Goal: Obtain resource: Obtain resource

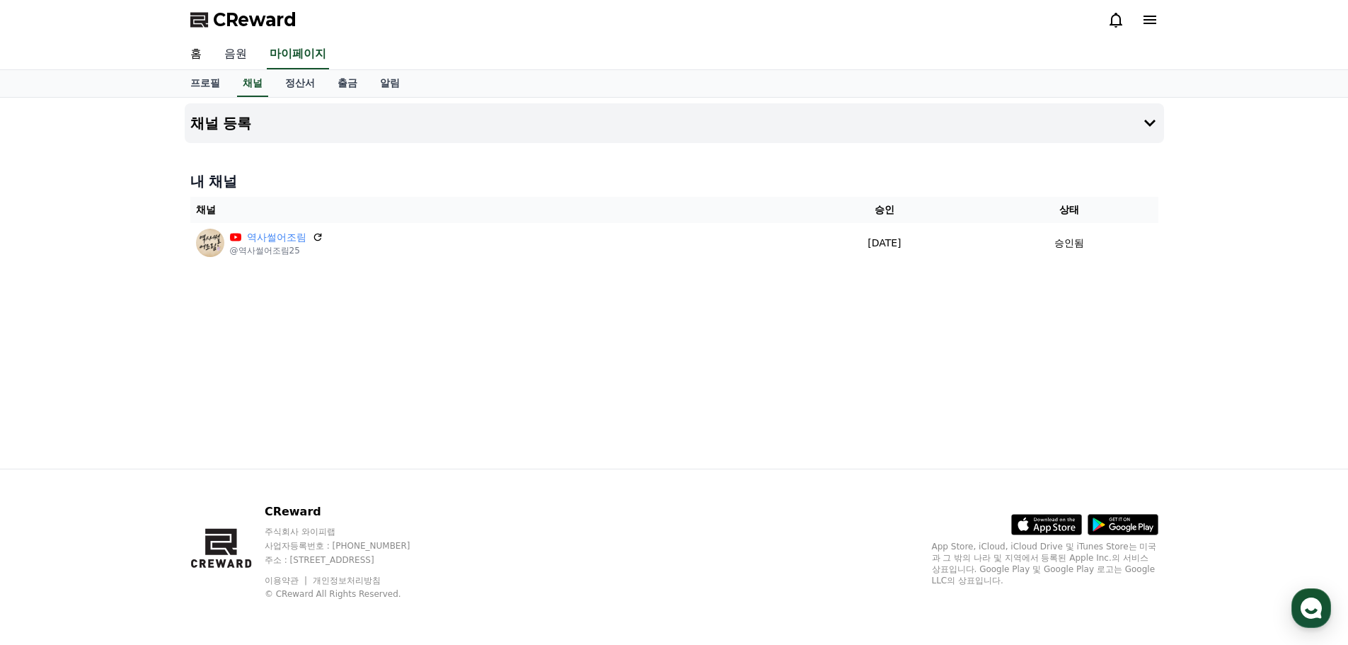
click at [236, 47] on link "음원" at bounding box center [235, 55] width 45 height 30
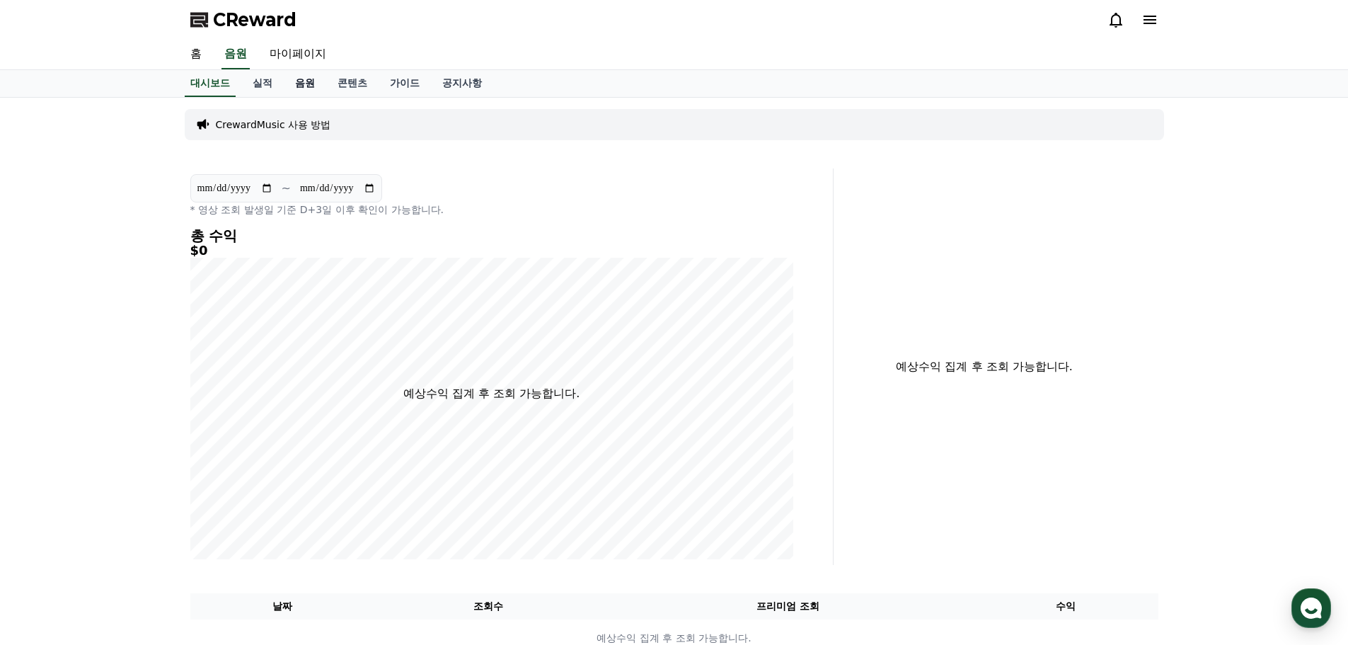
click at [304, 89] on link "음원" at bounding box center [305, 83] width 42 height 27
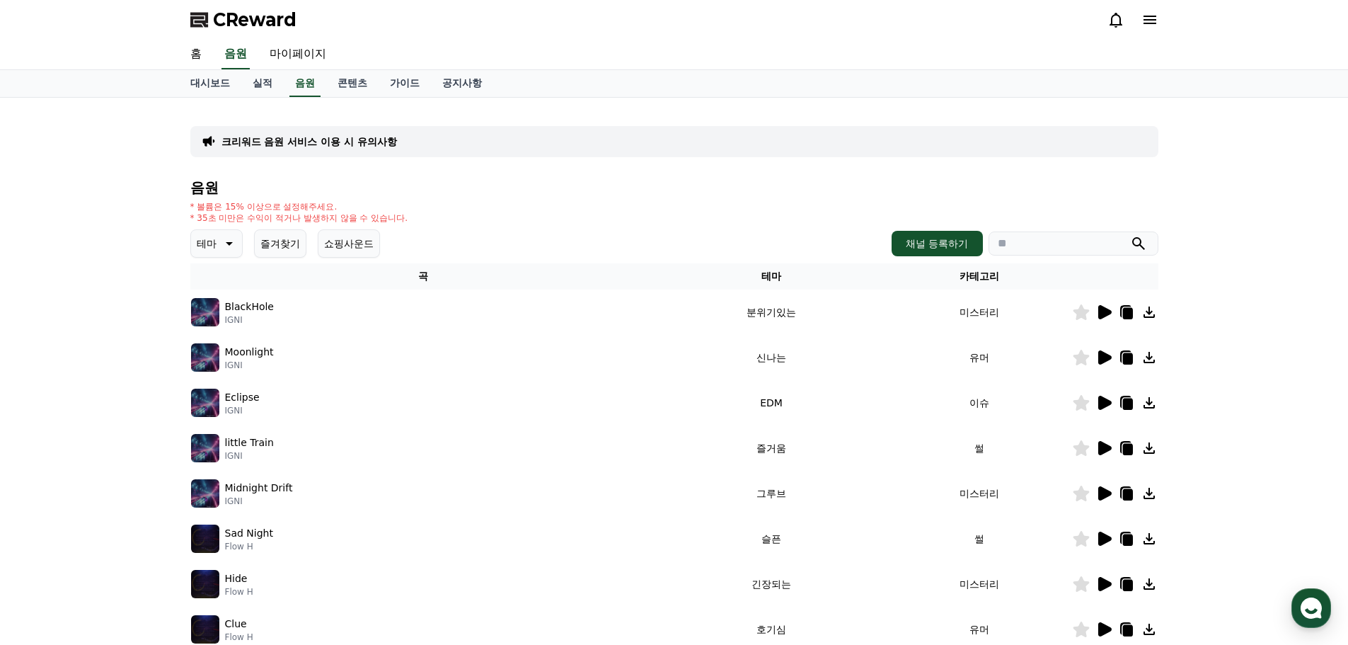
click at [1101, 318] on icon at bounding box center [1104, 312] width 13 height 14
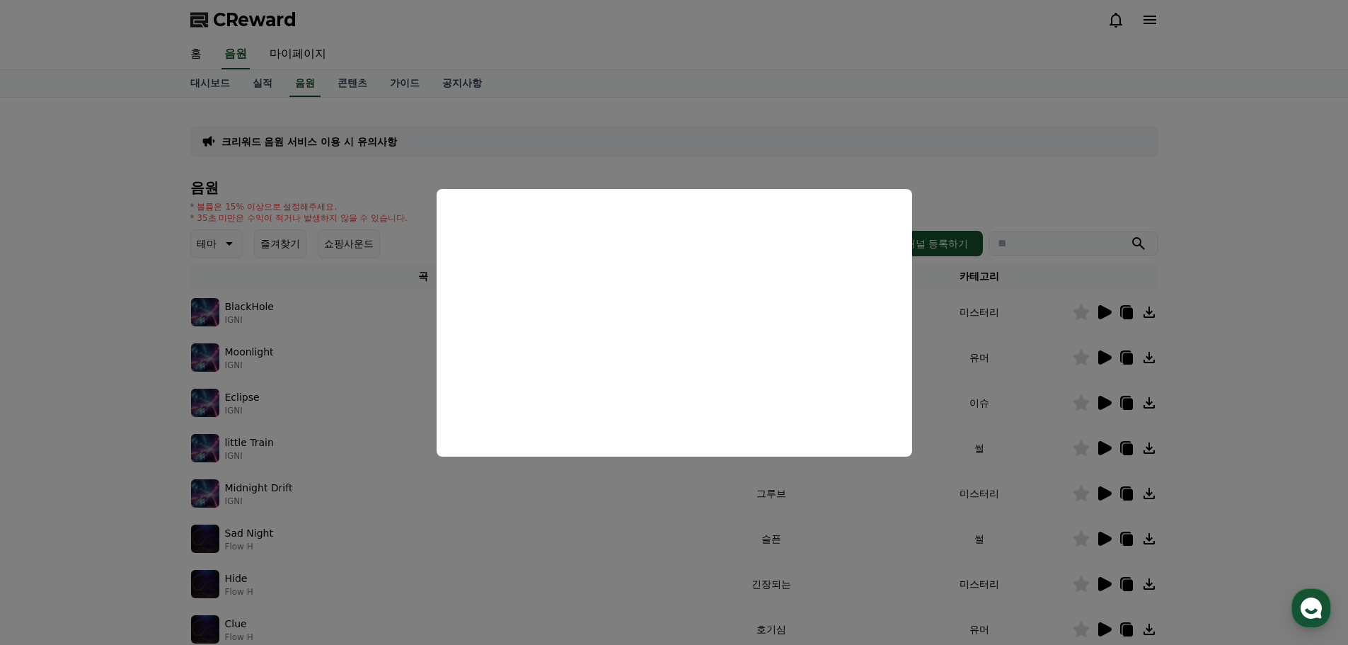
click at [1101, 444] on button "close modal" at bounding box center [674, 322] width 1348 height 645
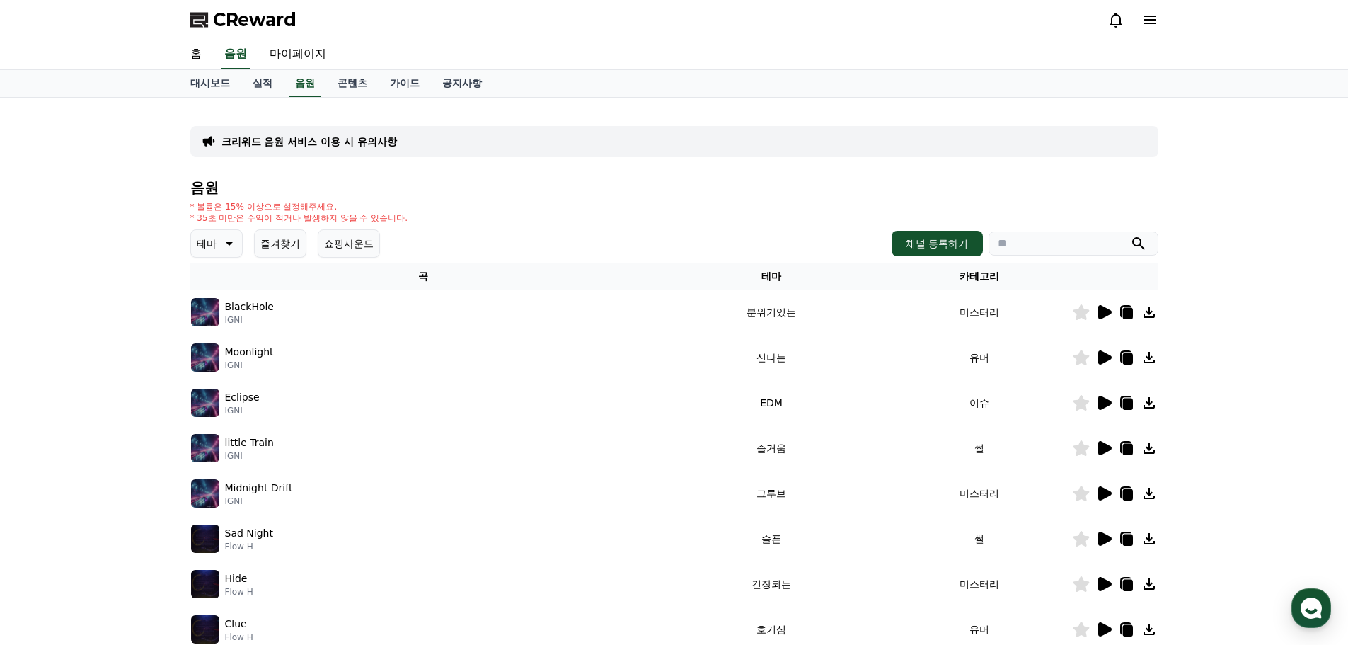
click at [214, 253] on p "테마" at bounding box center [207, 244] width 20 height 20
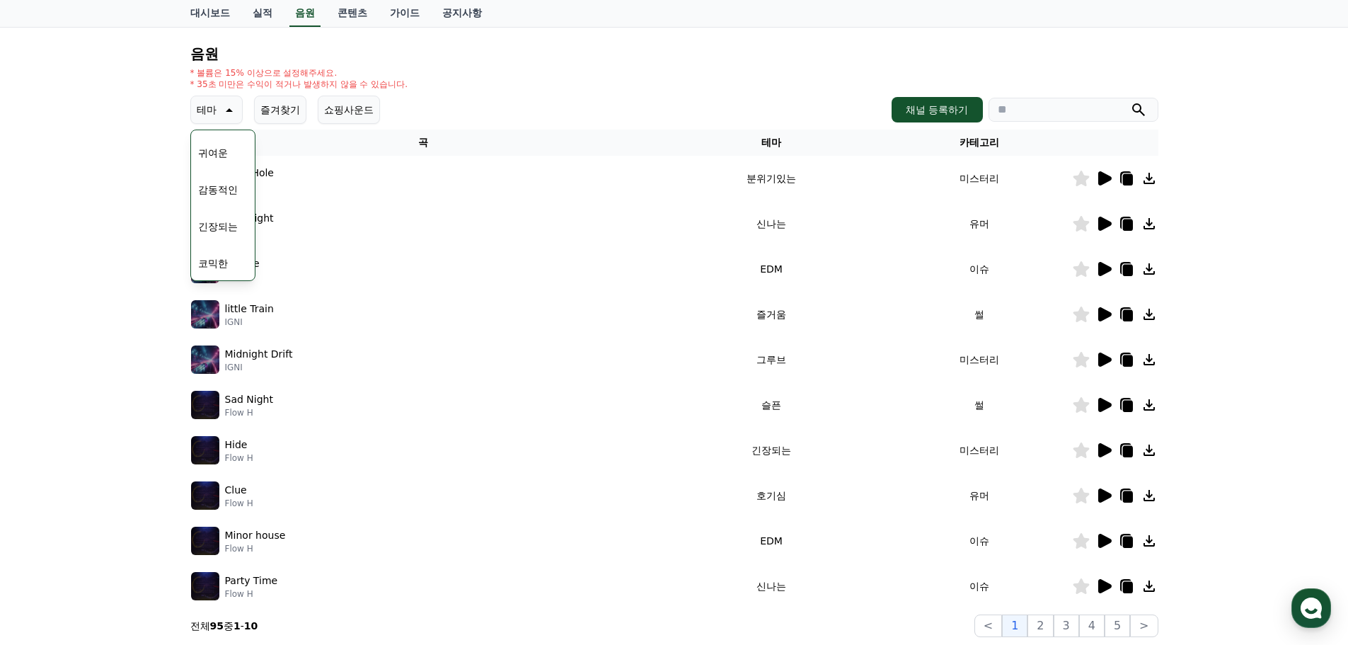
scroll to position [314, 0]
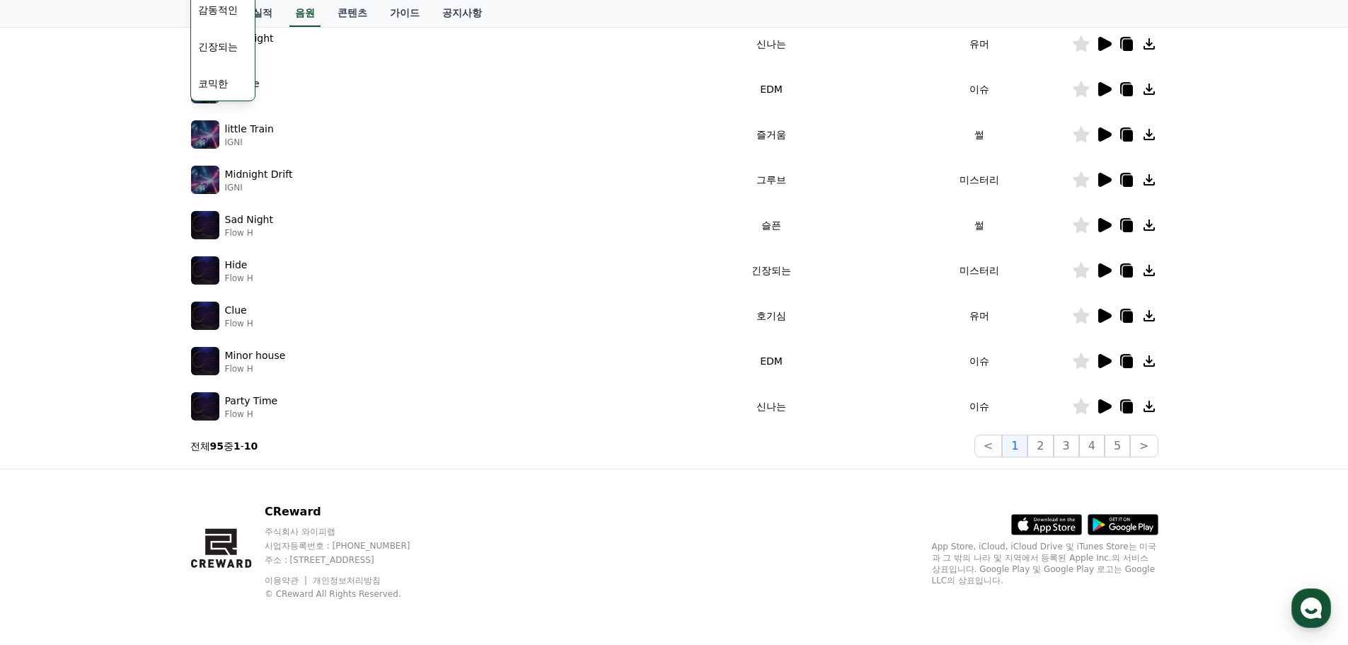
click at [1101, 270] on icon at bounding box center [1104, 270] width 13 height 14
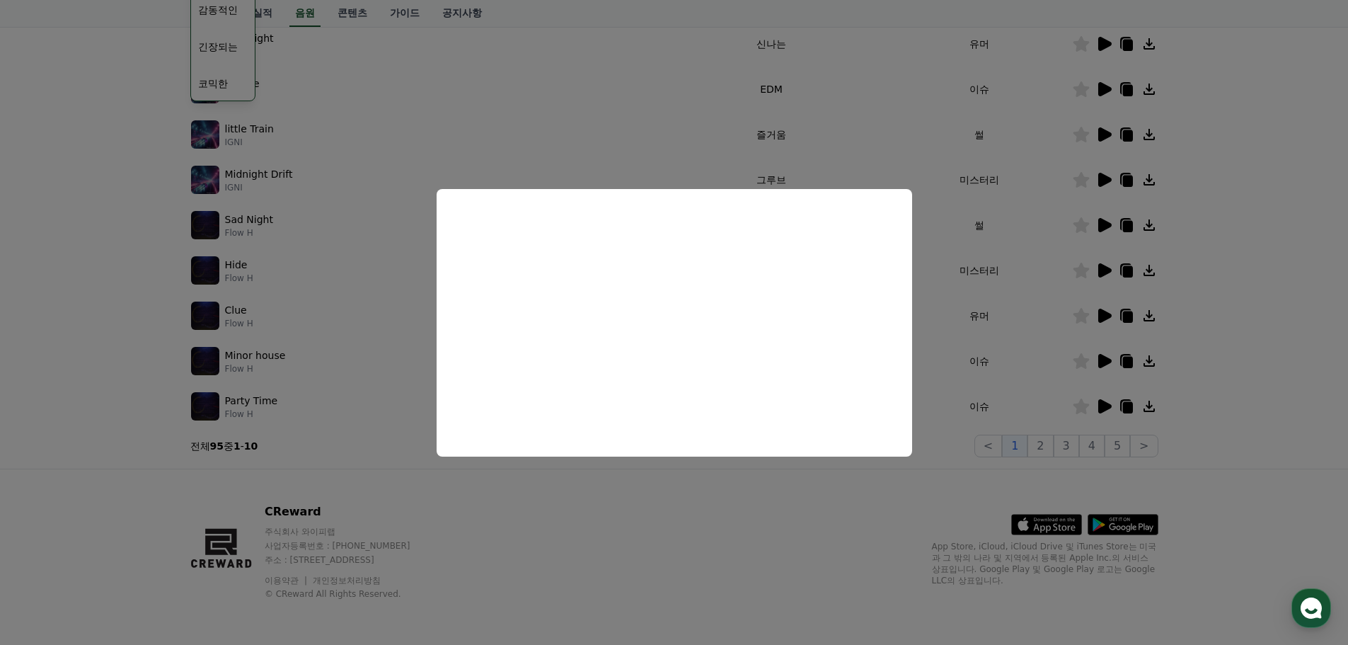
click at [1043, 447] on button "close modal" at bounding box center [674, 322] width 1348 height 645
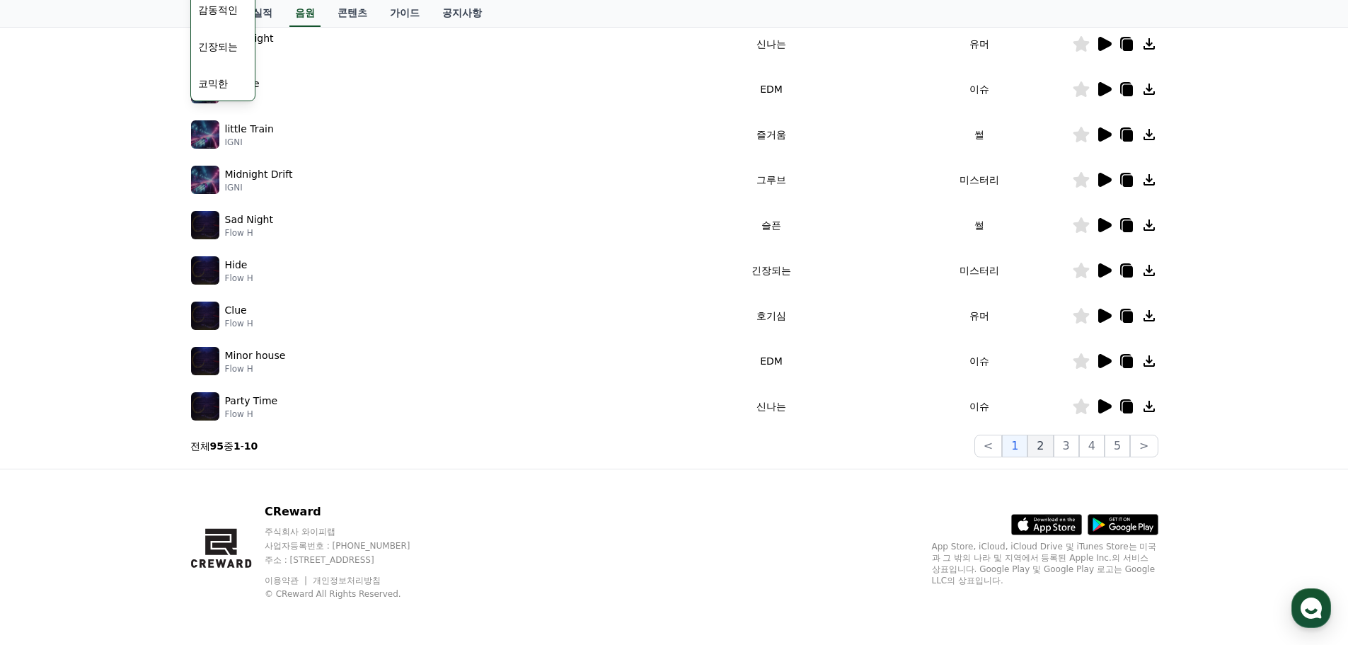
click at [1038, 443] on button "2" at bounding box center [1040, 446] width 25 height 23
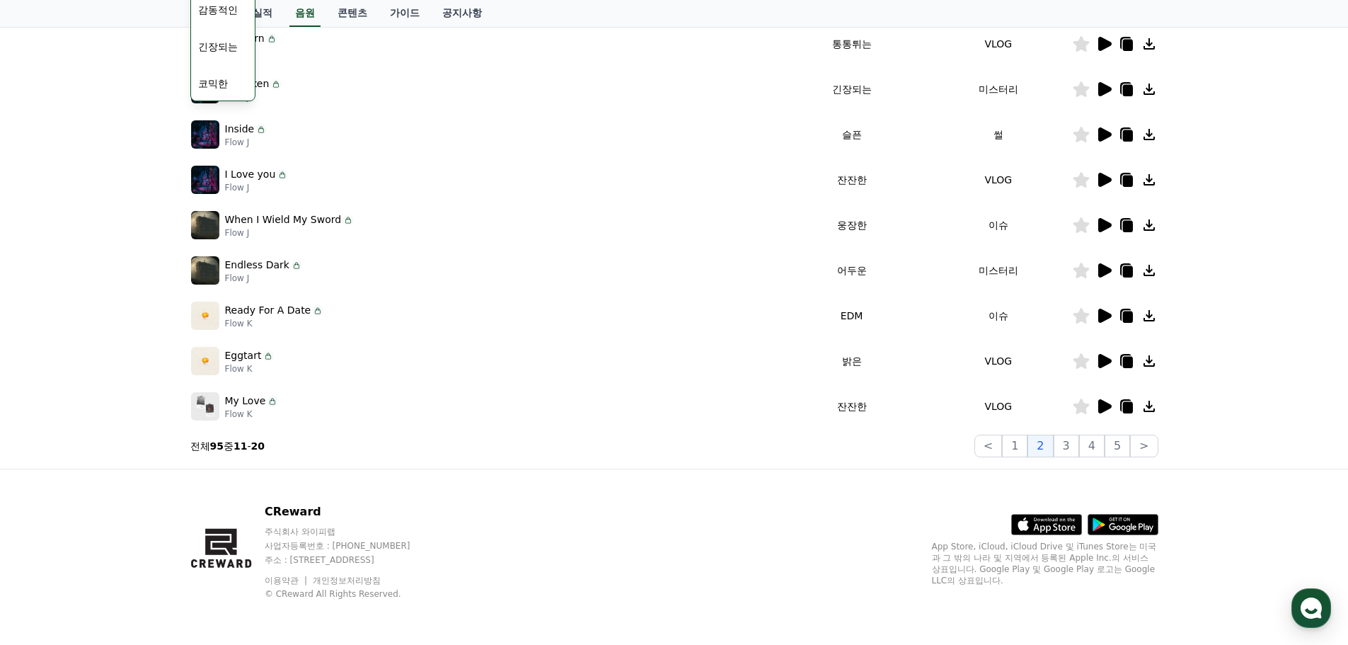
click at [1104, 224] on icon at bounding box center [1104, 225] width 13 height 14
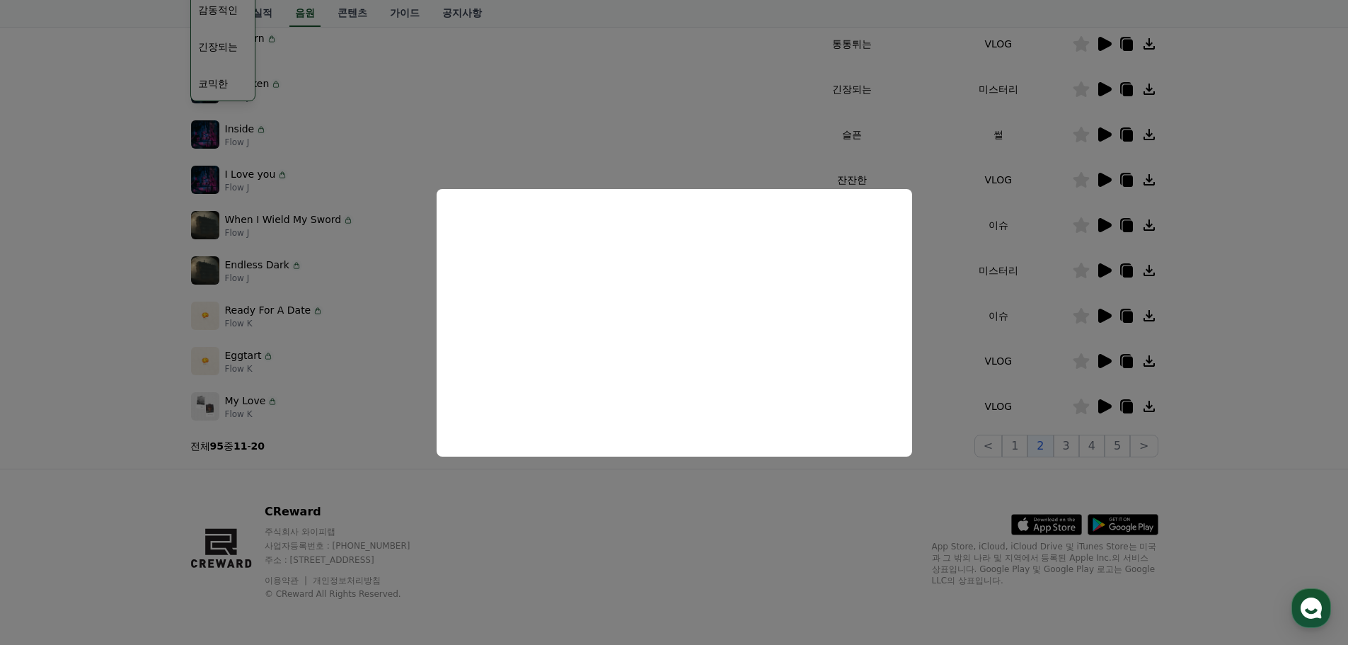
click at [841, 516] on button "close modal" at bounding box center [674, 322] width 1348 height 645
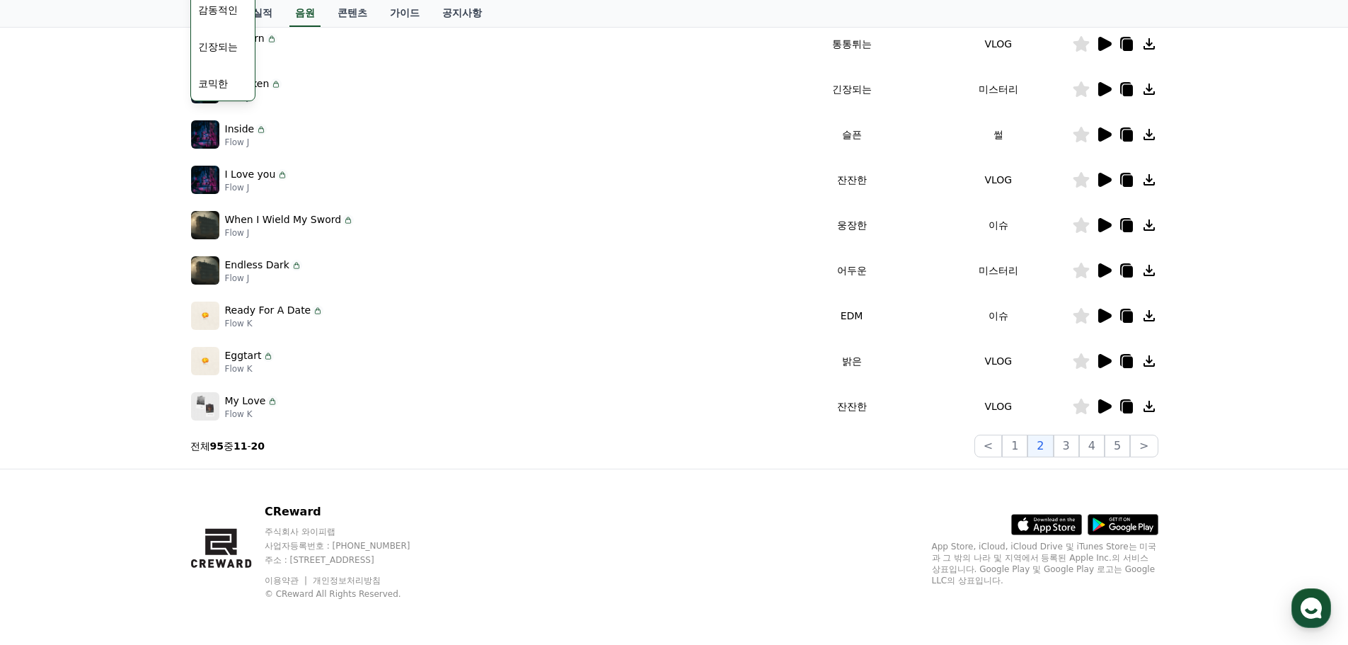
click at [1106, 272] on icon at bounding box center [1104, 270] width 13 height 14
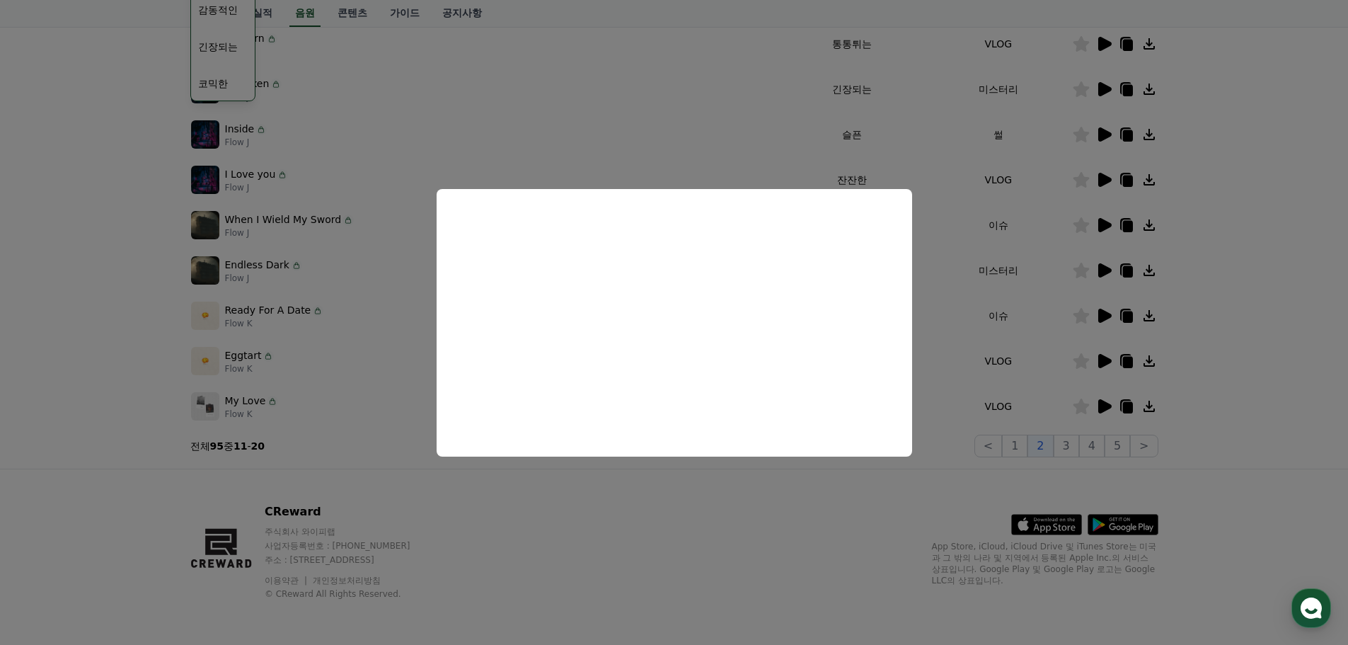
click at [1293, 313] on button "close modal" at bounding box center [674, 322] width 1348 height 645
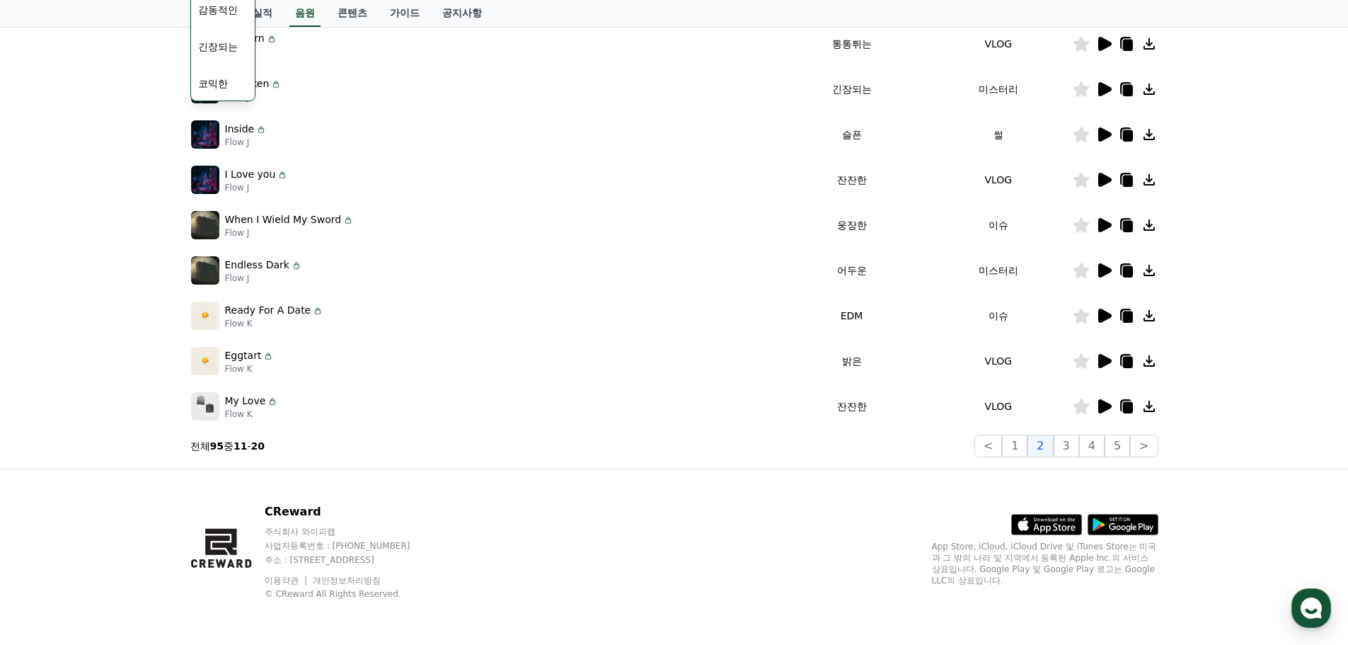
click at [1103, 83] on icon at bounding box center [1104, 89] width 17 height 17
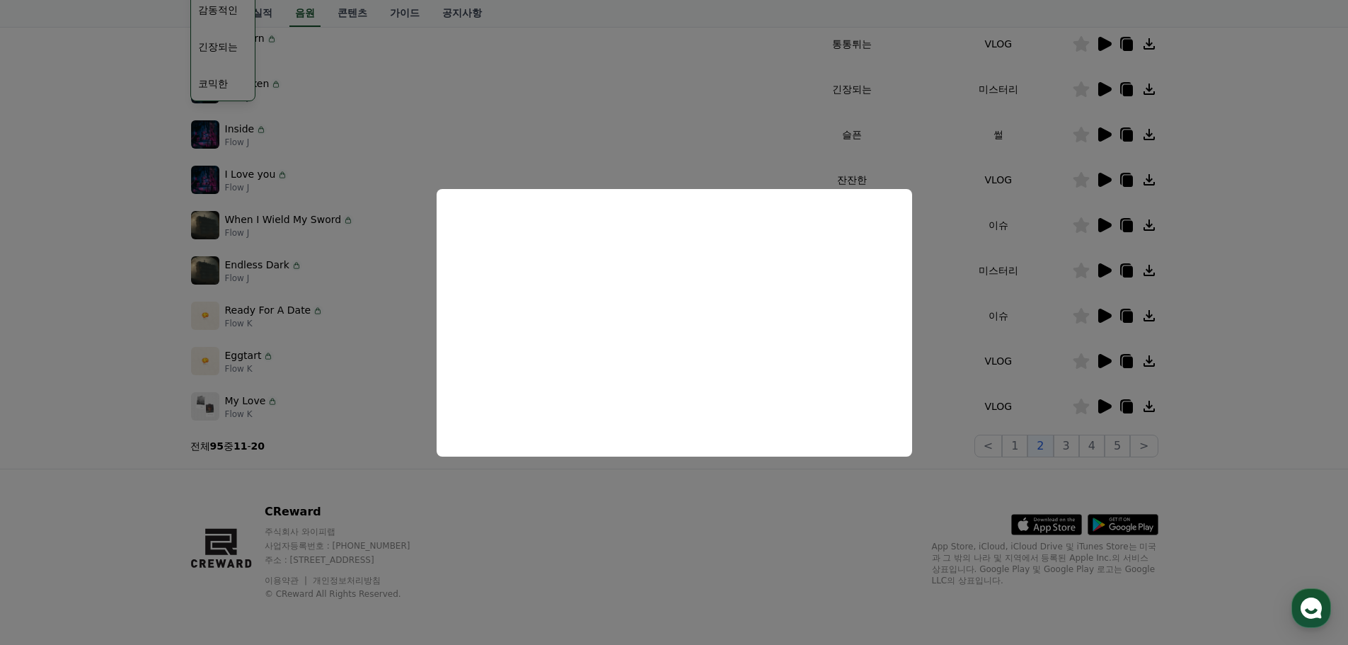
click at [834, 501] on button "close modal" at bounding box center [674, 322] width 1348 height 645
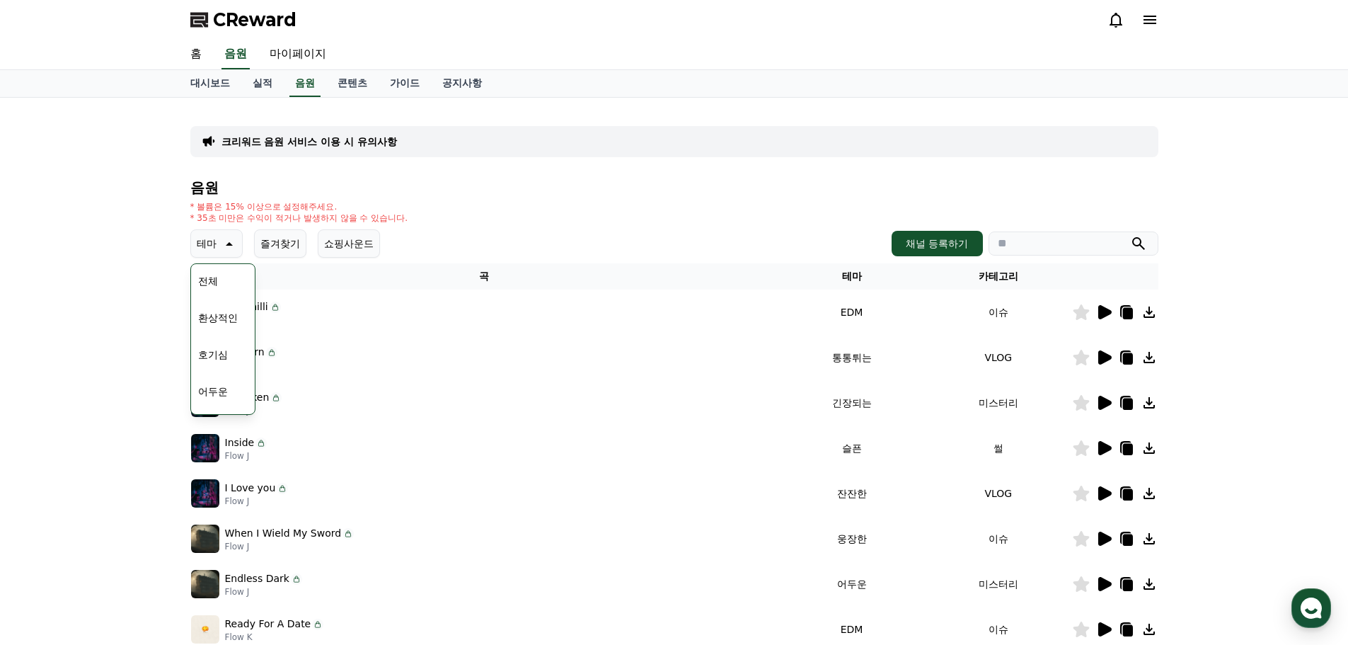
scroll to position [212, 0]
click at [219, 360] on button "웅장한" at bounding box center [213, 363] width 41 height 31
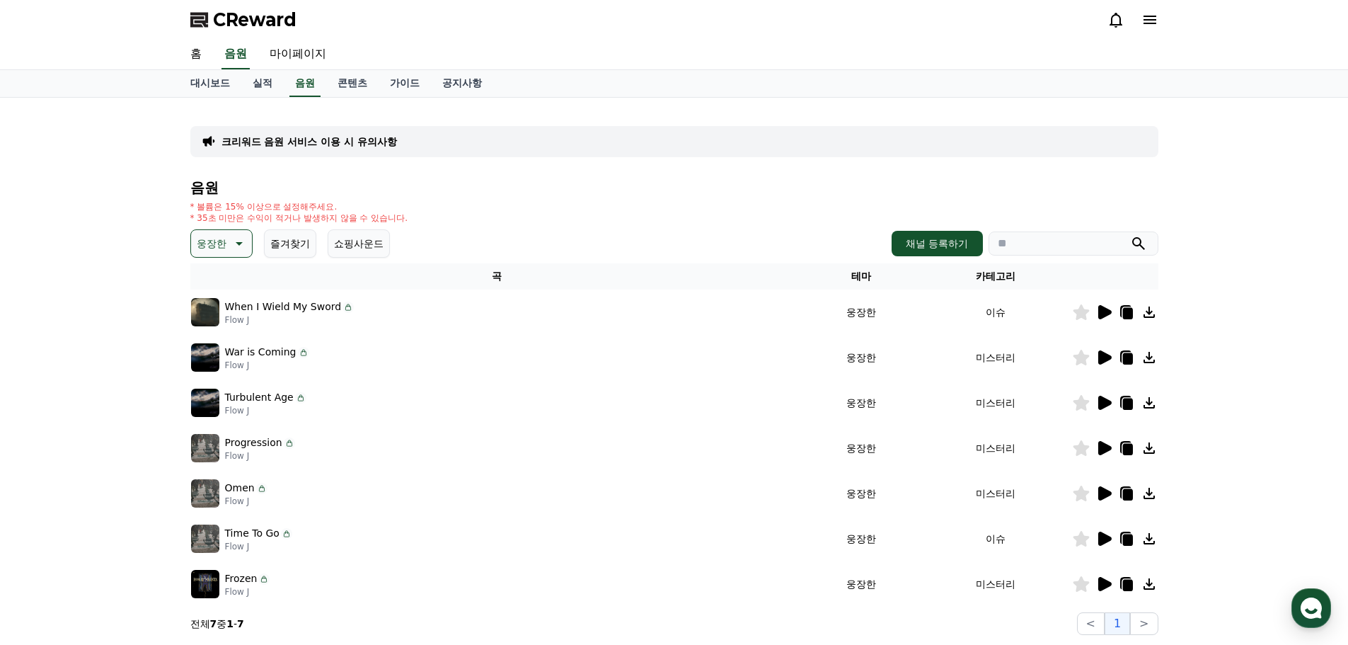
click at [1083, 311] on icon at bounding box center [1081, 312] width 16 height 16
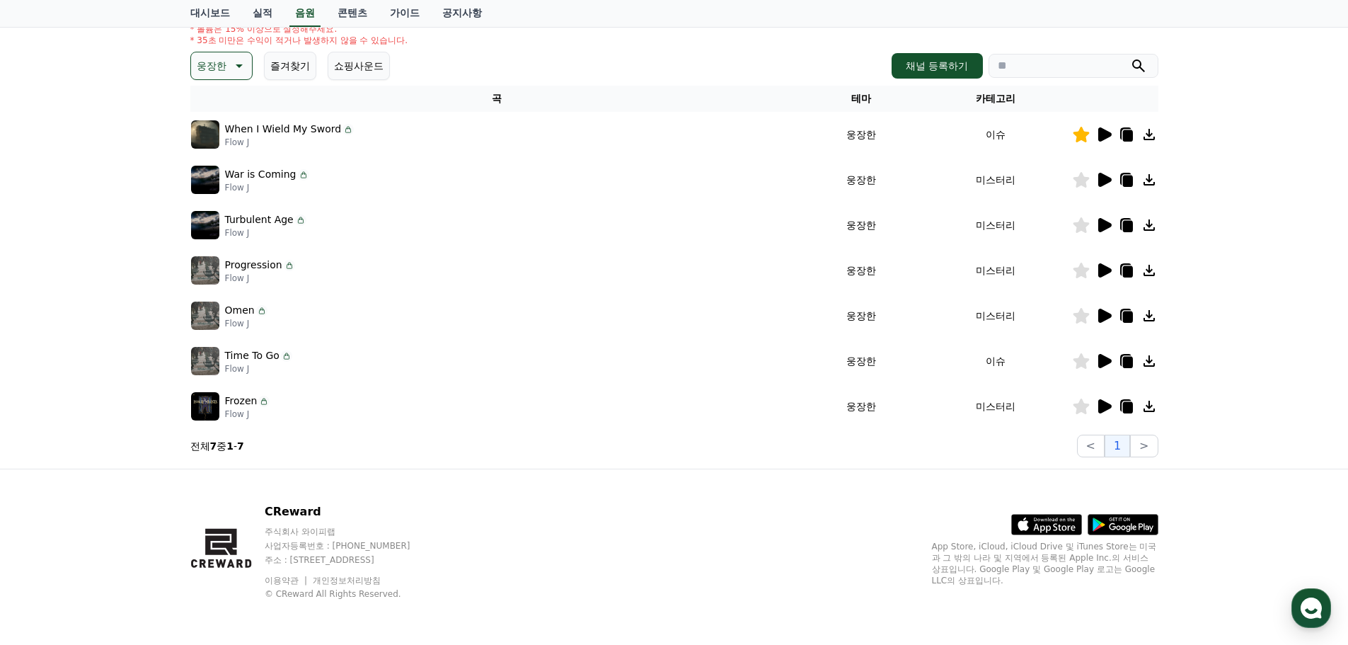
click at [1098, 225] on icon at bounding box center [1104, 225] width 17 height 17
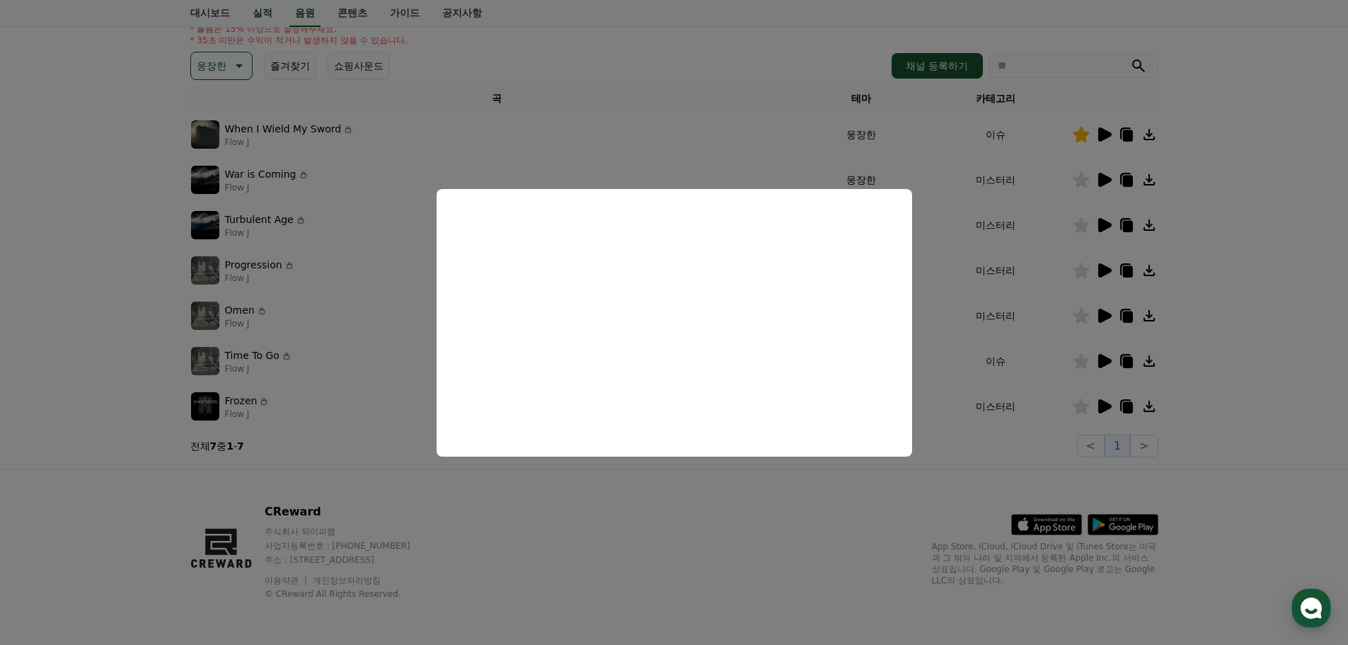
click at [1105, 265] on button "close modal" at bounding box center [674, 322] width 1348 height 645
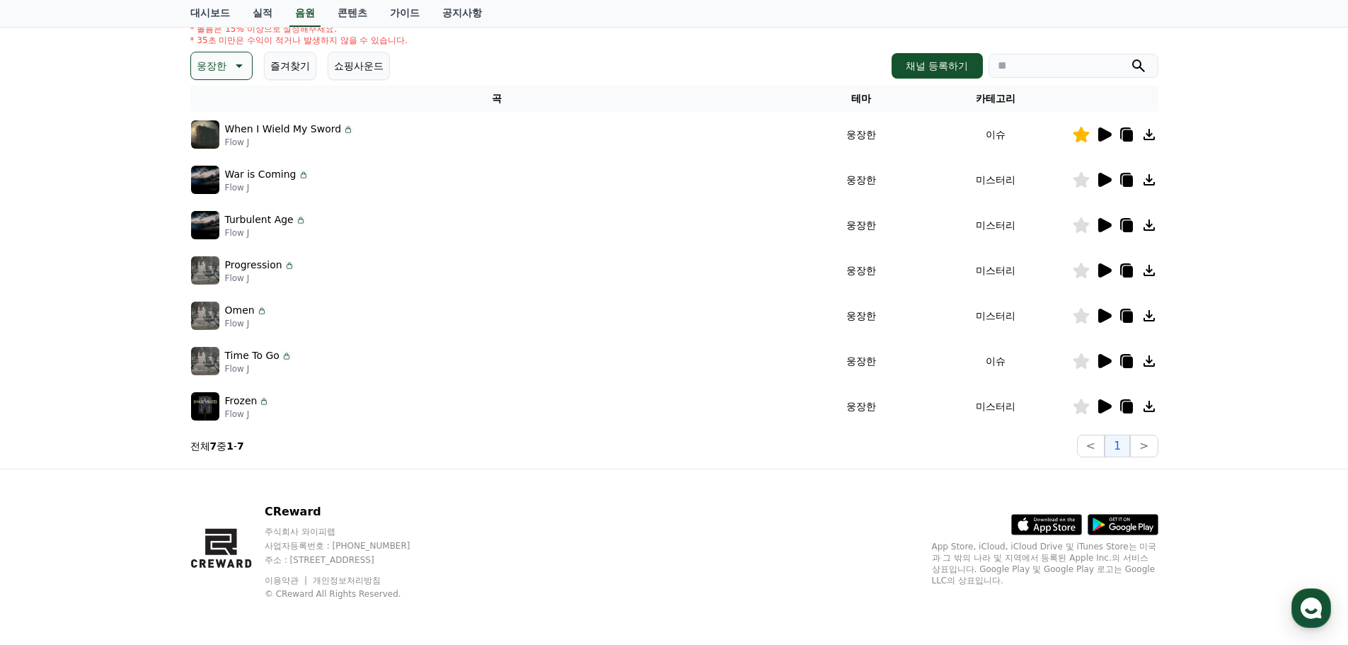
click at [1105, 265] on icon at bounding box center [1104, 270] width 17 height 17
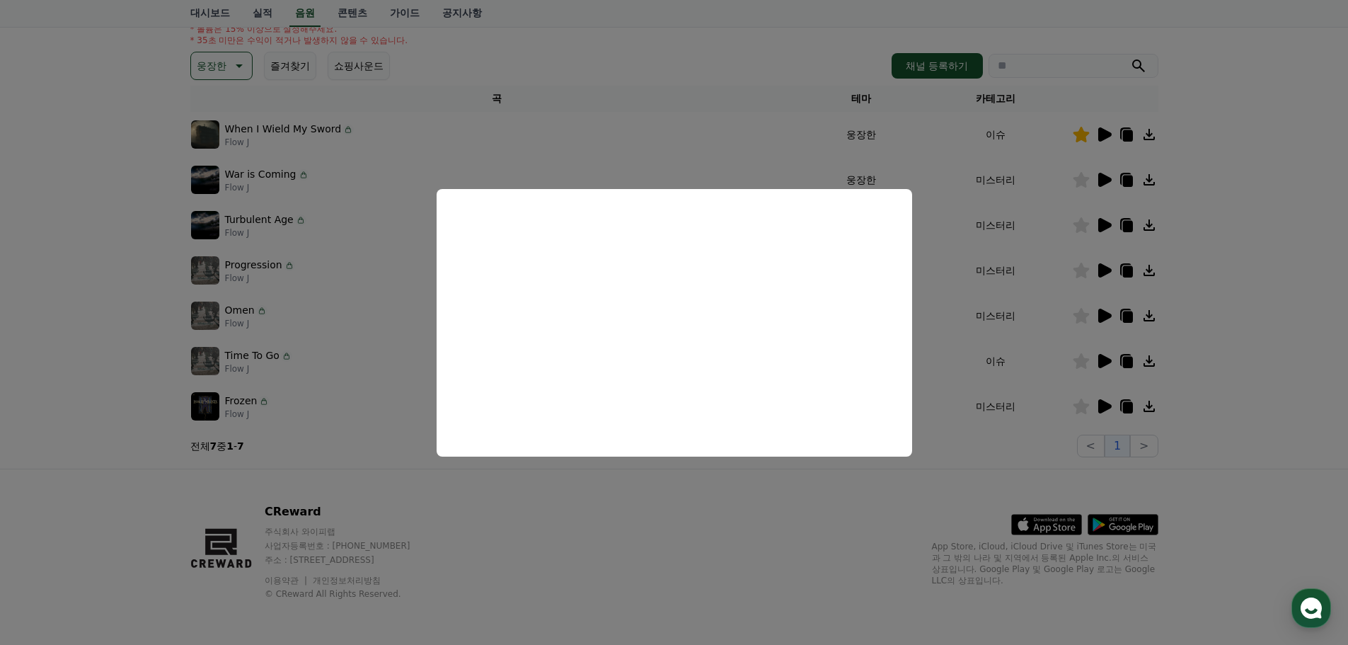
click at [1102, 134] on button "close modal" at bounding box center [674, 322] width 1348 height 645
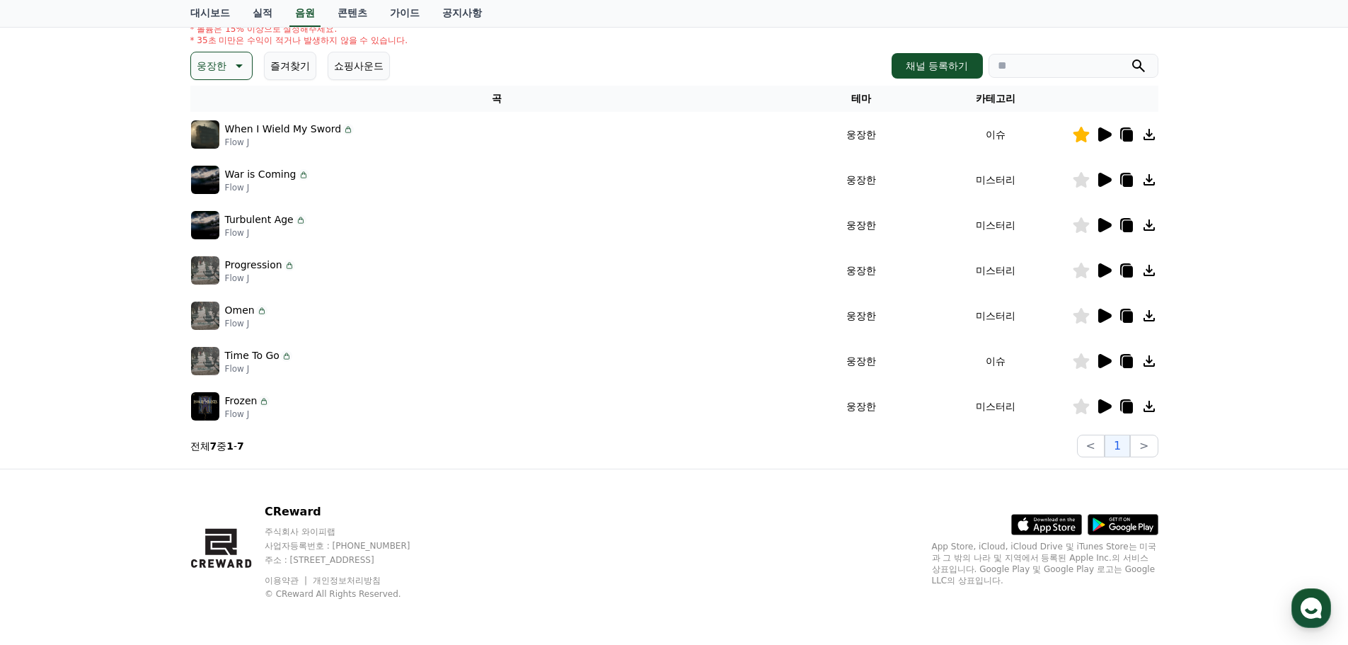
click at [1098, 137] on icon at bounding box center [1104, 134] width 13 height 14
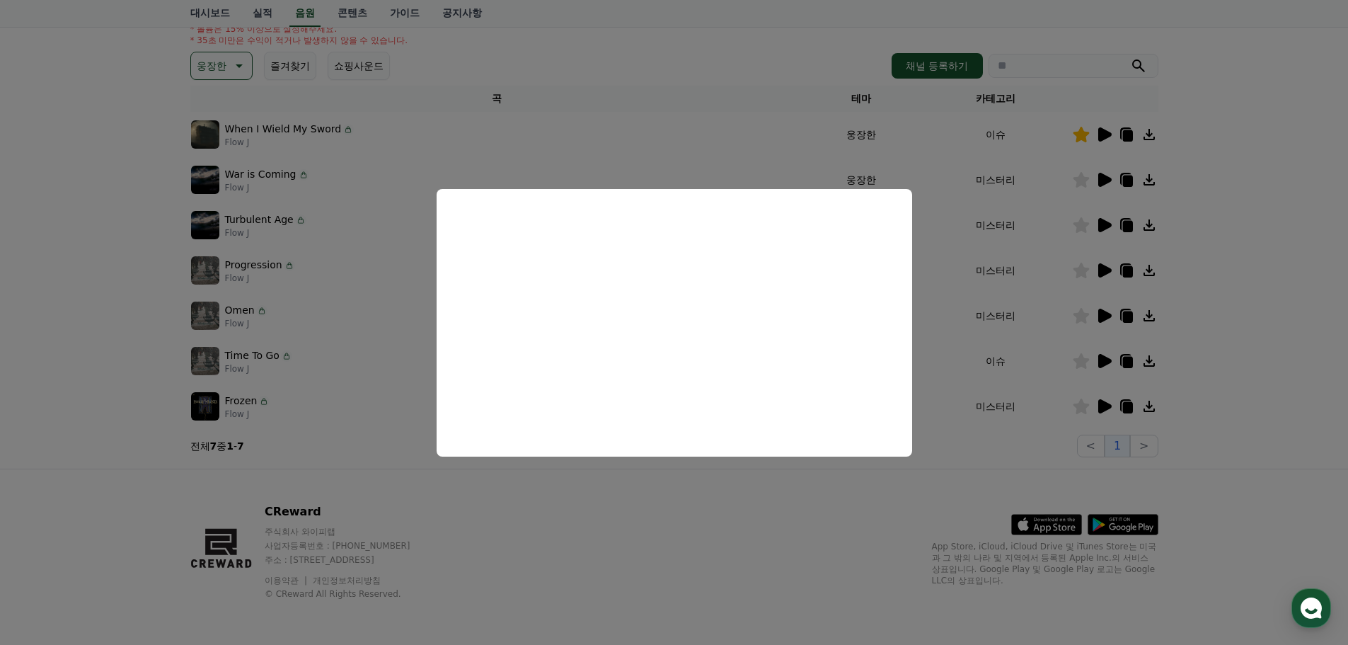
click at [275, 128] on button "close modal" at bounding box center [674, 322] width 1348 height 645
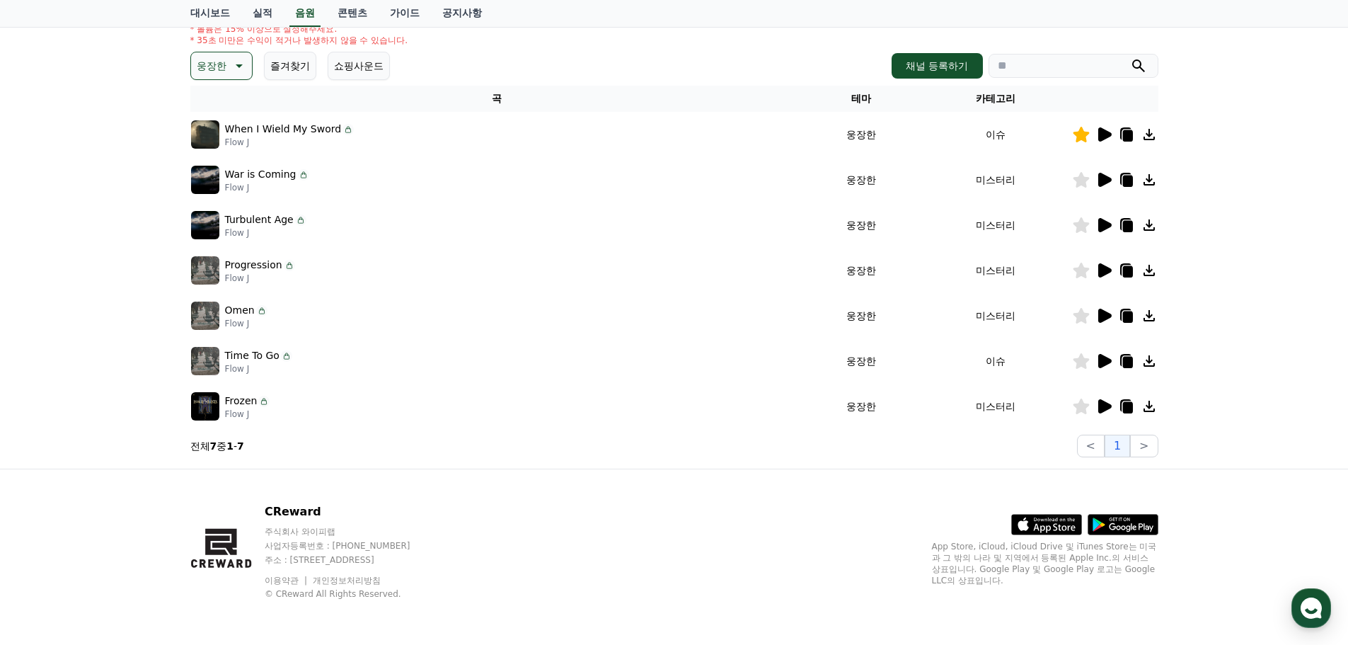
click at [242, 133] on p "When I Wield My Sword" at bounding box center [283, 129] width 117 height 15
click at [207, 142] on img at bounding box center [205, 134] width 28 height 28
click at [309, 127] on p "When I Wield My Sword" at bounding box center [283, 129] width 117 height 15
drag, startPoint x: 225, startPoint y: 132, endPoint x: 333, endPoint y: 135, distance: 107.6
click at [333, 135] on p "When I Wield My Sword" at bounding box center [283, 129] width 117 height 15
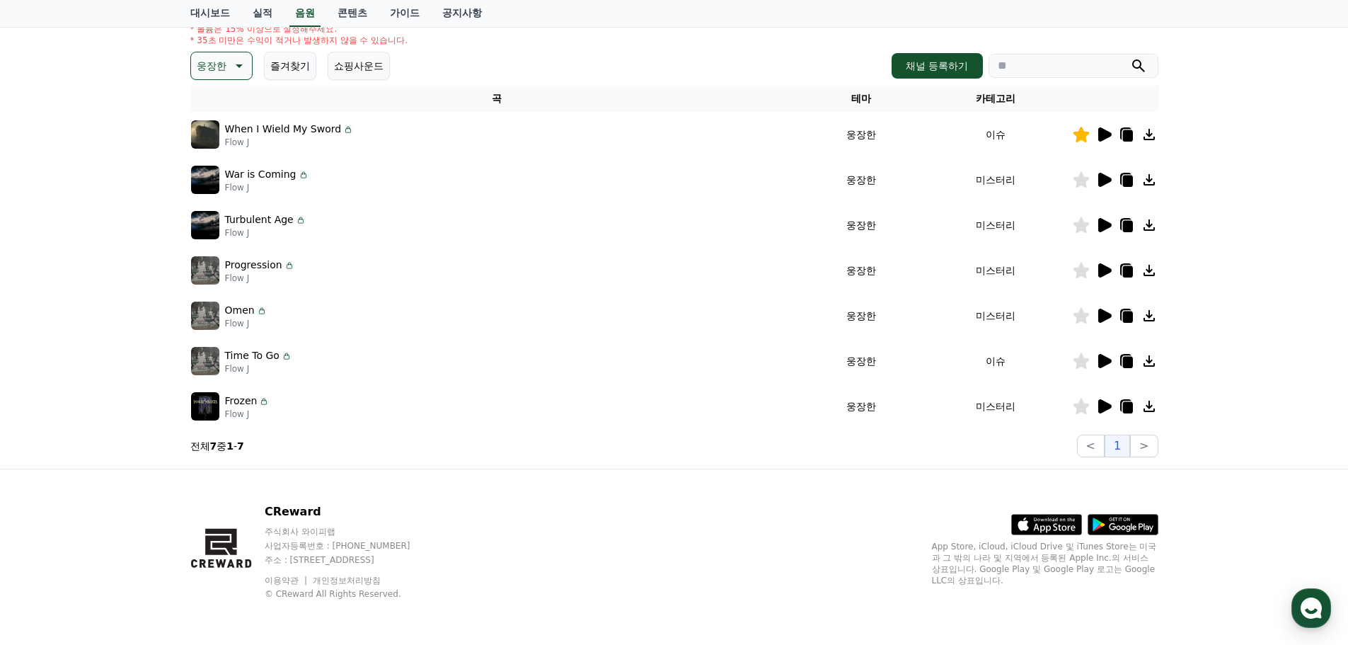
copy p "When I Wield My Sword"
click at [1097, 406] on icon at bounding box center [1104, 406] width 17 height 17
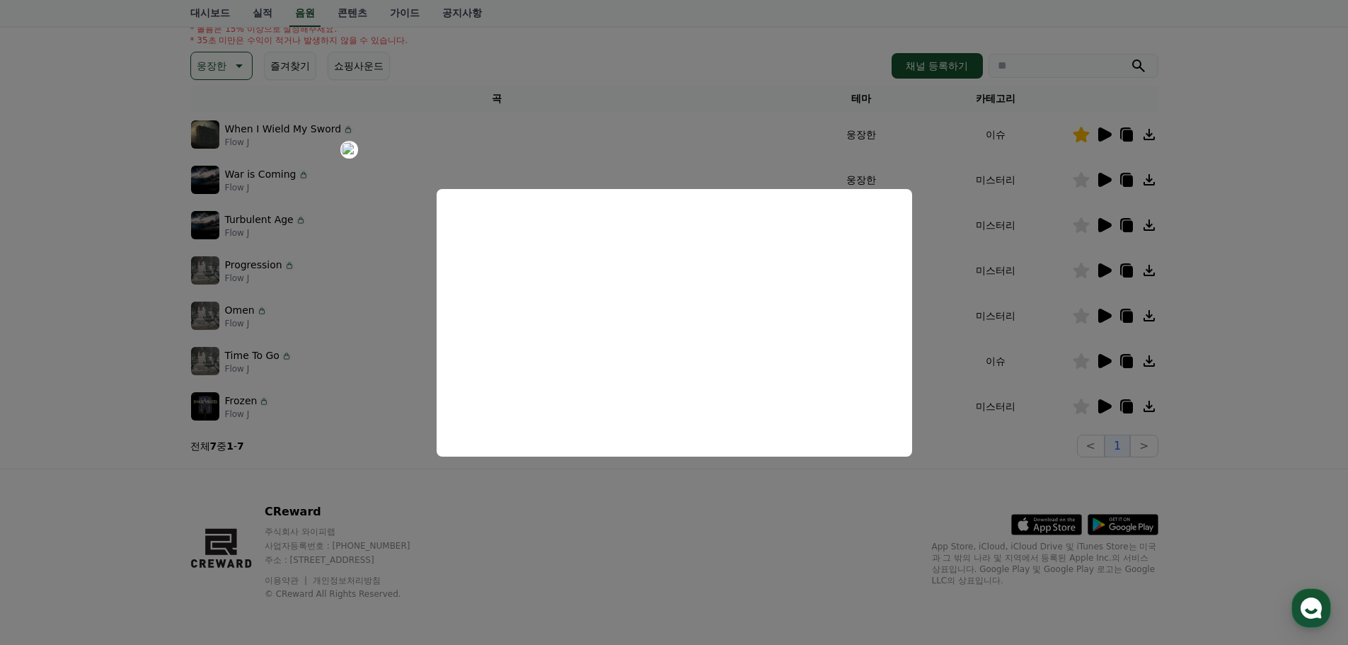
click at [659, 530] on button "close modal" at bounding box center [674, 322] width 1348 height 645
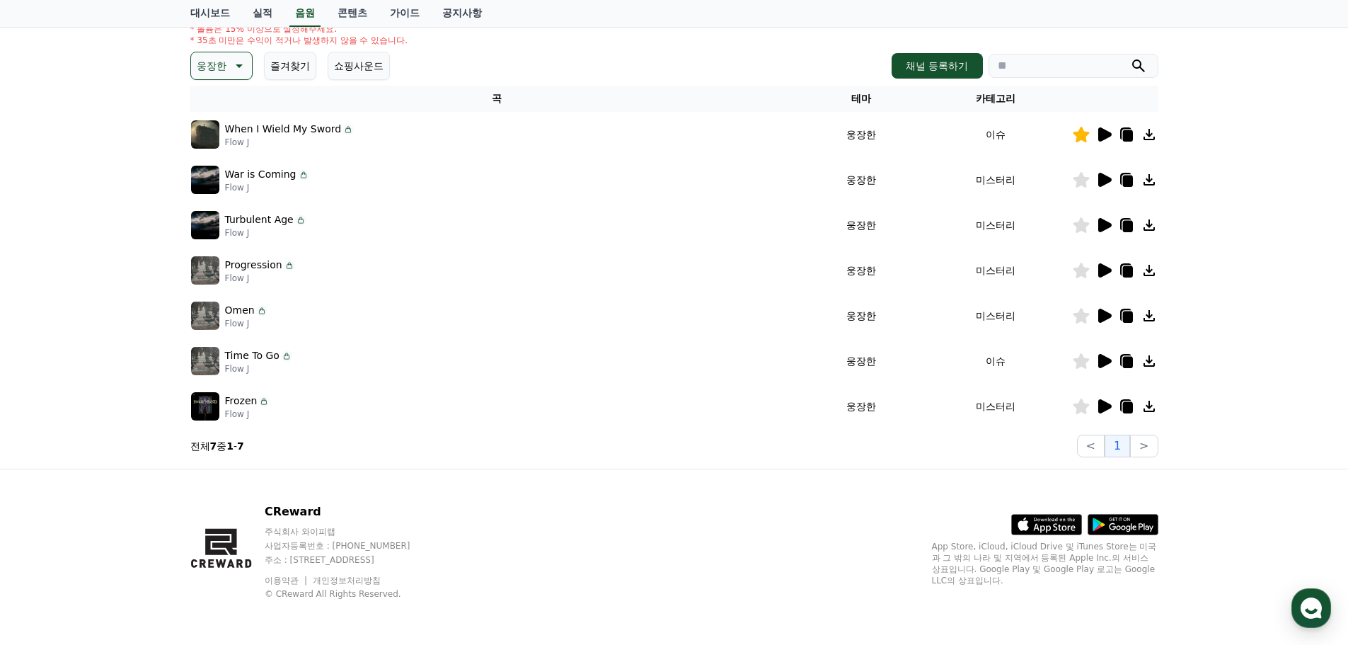
click at [1105, 265] on icon at bounding box center [1104, 270] width 17 height 17
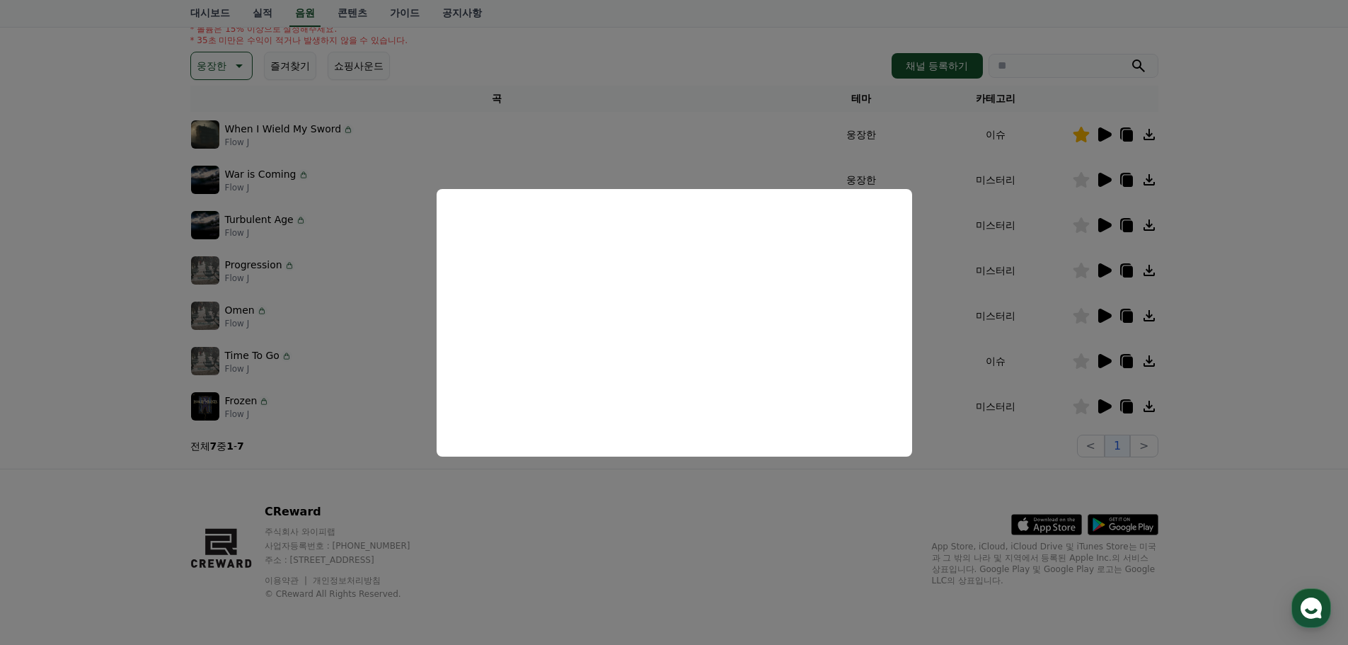
click at [931, 245] on button "close modal" at bounding box center [674, 322] width 1348 height 645
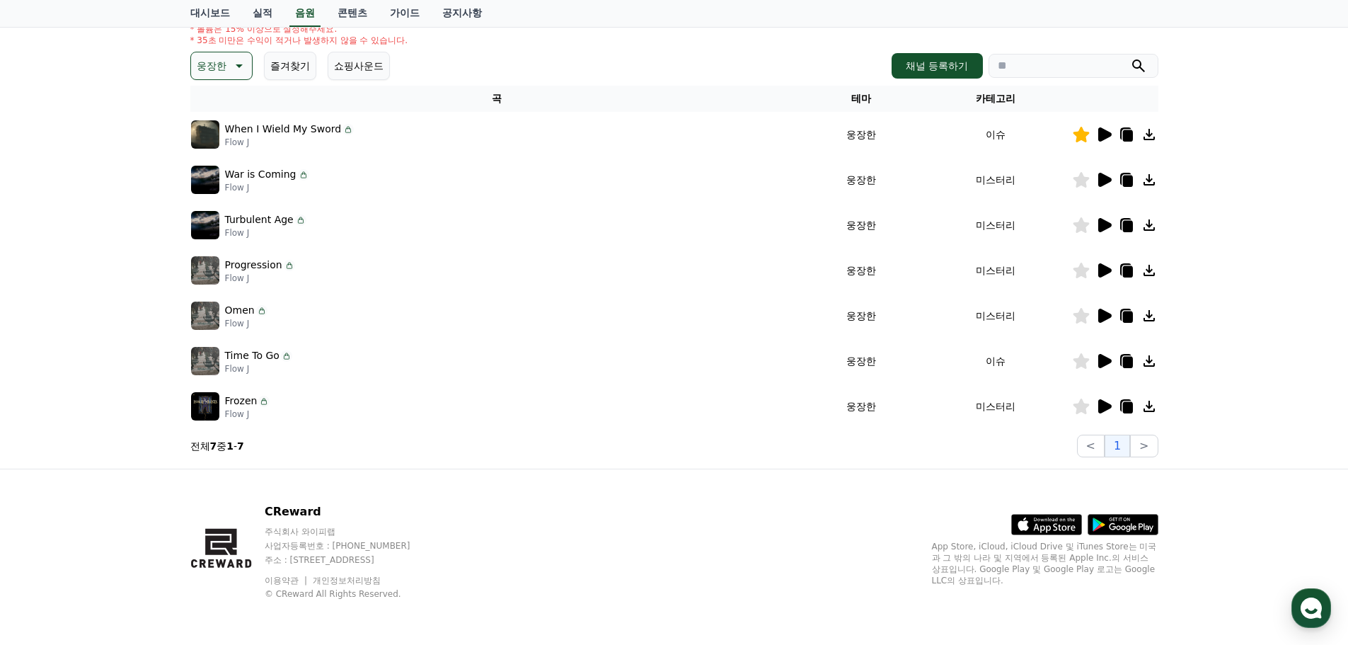
click at [1108, 360] on icon at bounding box center [1104, 361] width 13 height 14
